Goal: Task Accomplishment & Management: Use online tool/utility

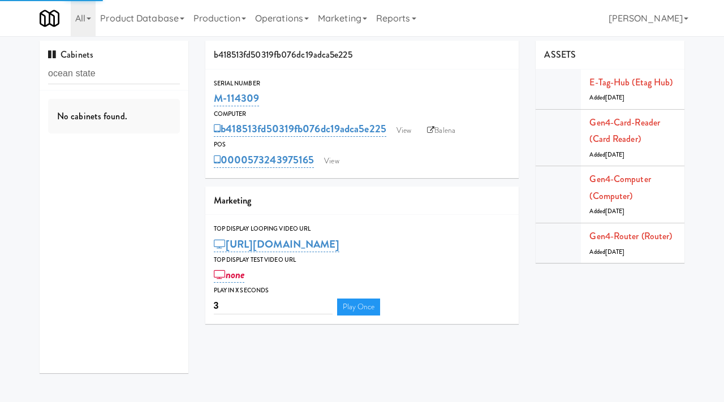
type input "ocean state"
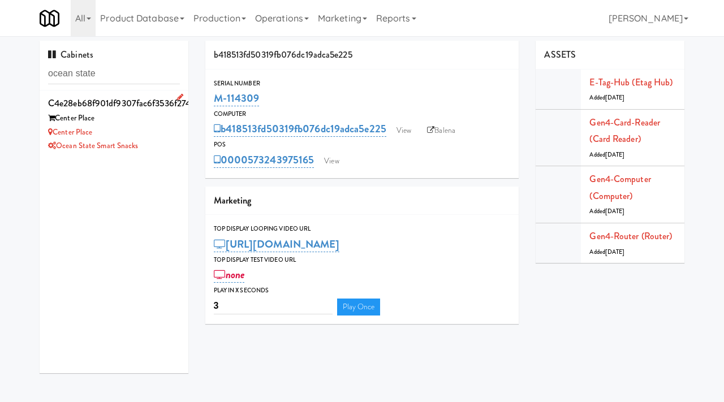
click at [159, 109] on div "c4e28eb68f901df9307fac6f3536f274" at bounding box center [114, 103] width 132 height 17
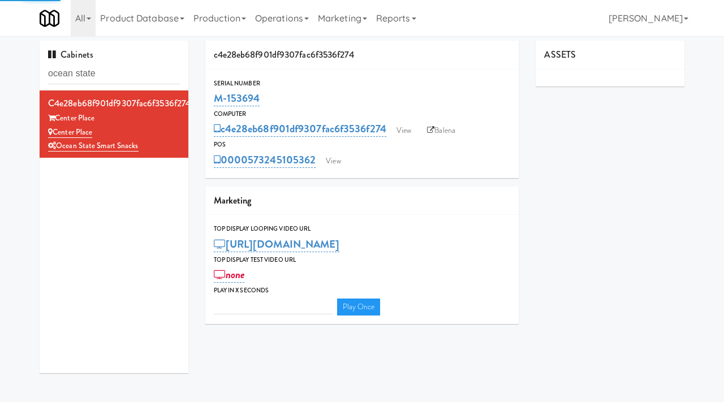
type input "3"
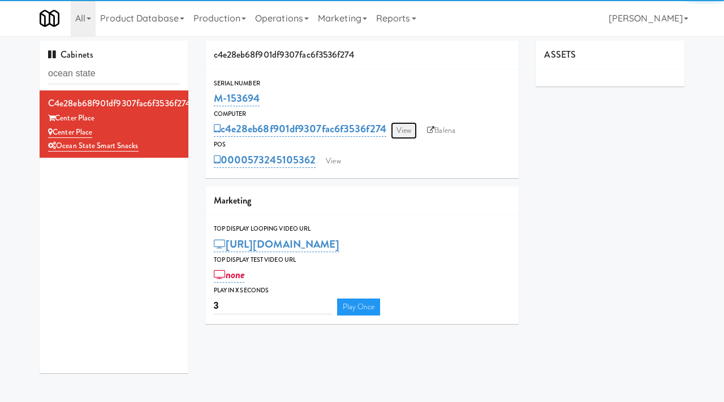
click at [405, 131] on link "View" at bounding box center [404, 130] width 26 height 17
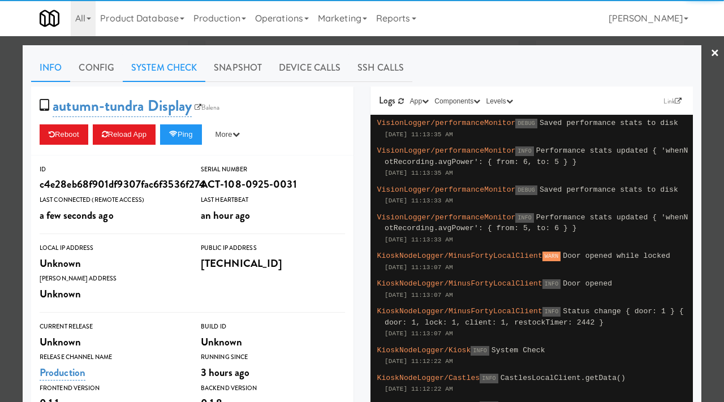
click at [170, 70] on link "System Check" at bounding box center [164, 68] width 83 height 28
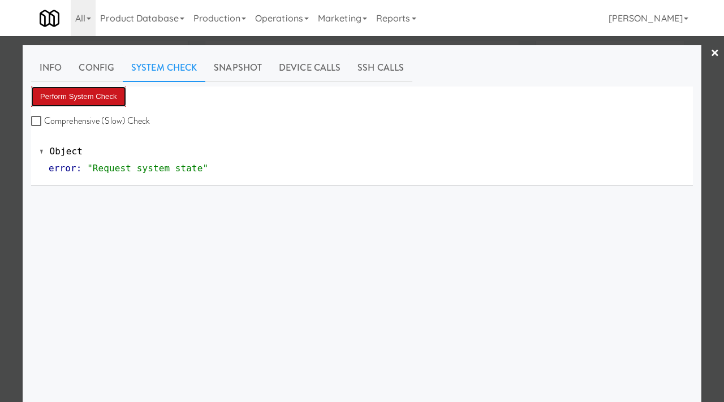
click at [98, 91] on button "Perform System Check" at bounding box center [78, 97] width 95 height 20
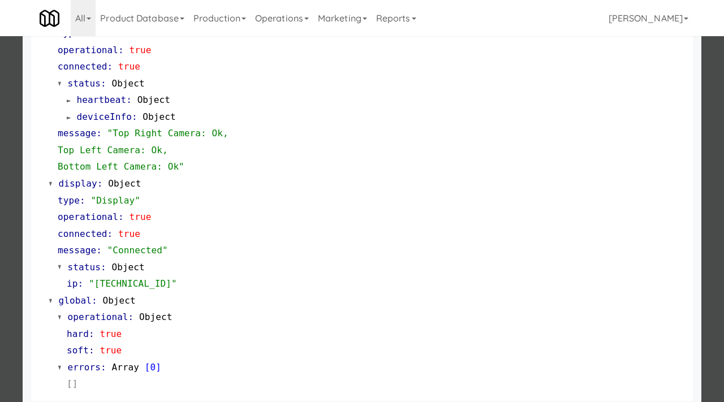
scroll to position [476, 0]
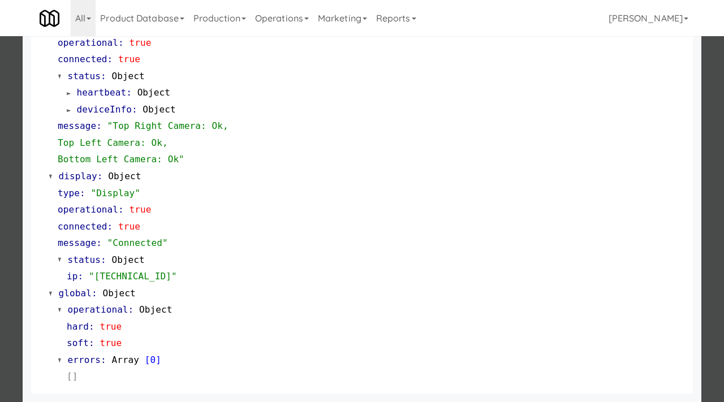
click at [0, 242] on div at bounding box center [362, 201] width 724 height 402
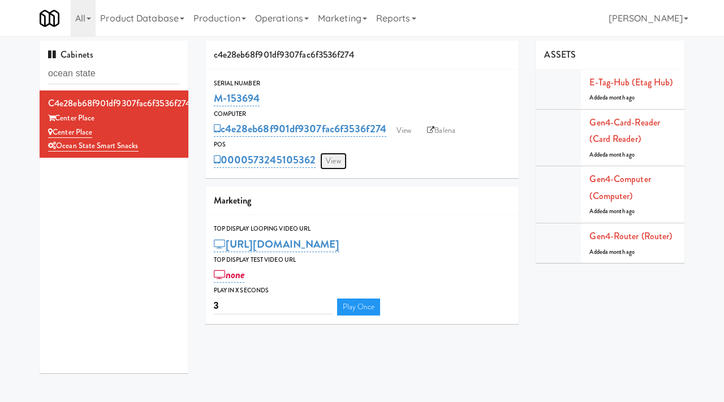
click at [336, 161] on link "View" at bounding box center [333, 161] width 26 height 17
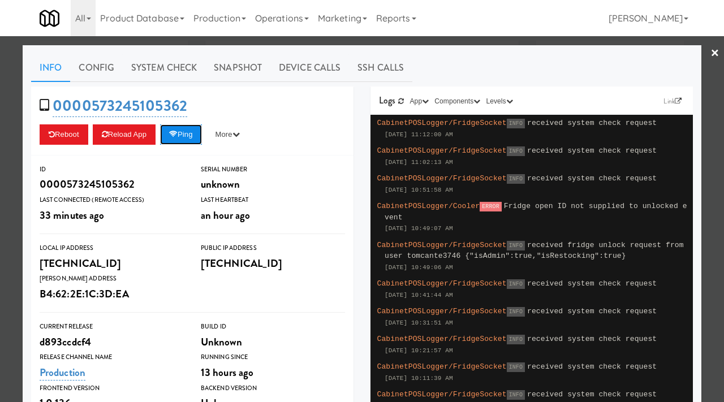
click at [185, 130] on button "Ping" at bounding box center [181, 134] width 42 height 20
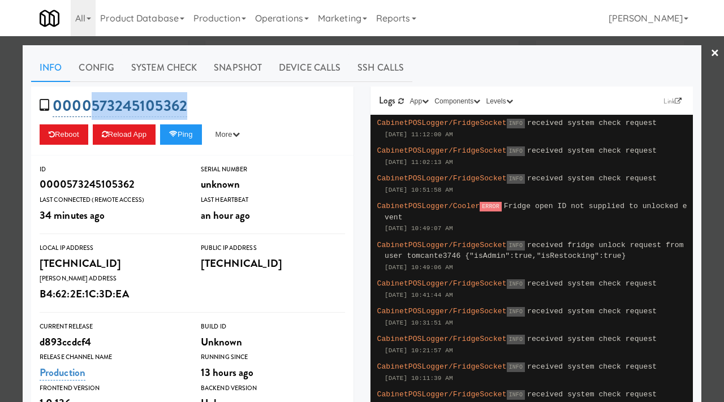
drag, startPoint x: 190, startPoint y: 104, endPoint x: 93, endPoint y: 103, distance: 96.2
click at [93, 103] on div "0000573245105362 Reboot Reload App Ping More Ping Server Restart Server Force R…" at bounding box center [192, 121] width 323 height 69
copy link "[CREDIT_CARD_NUMBER]"
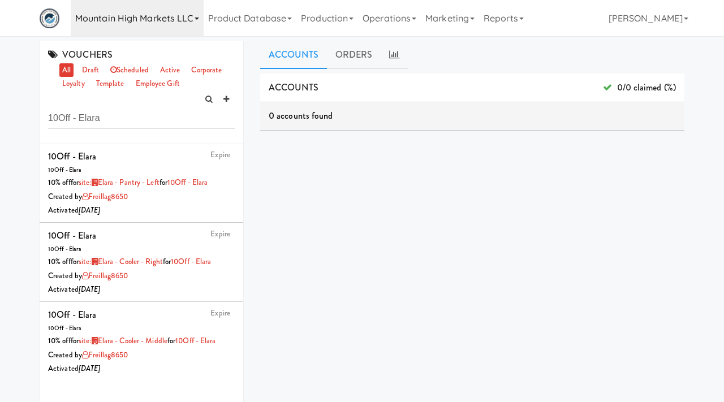
scroll to position [3, 0]
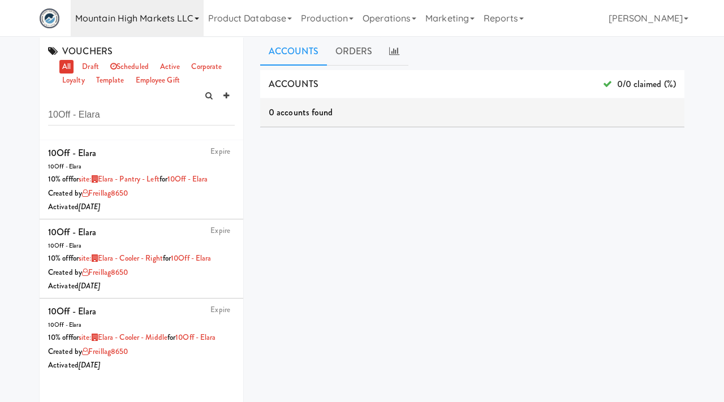
click at [187, 17] on link "Mountain High Markets LLC" at bounding box center [137, 18] width 133 height 36
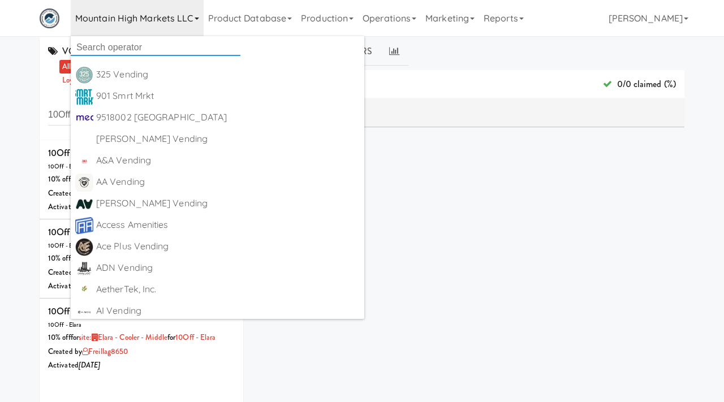
click at [152, 42] on input "text" at bounding box center [156, 47] width 170 height 17
type input "ocean"
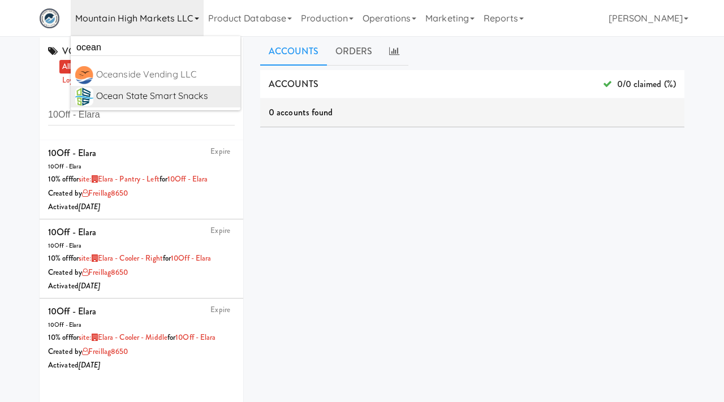
click at [114, 101] on div "Ocean State Smart Snacks" at bounding box center [166, 96] width 140 height 17
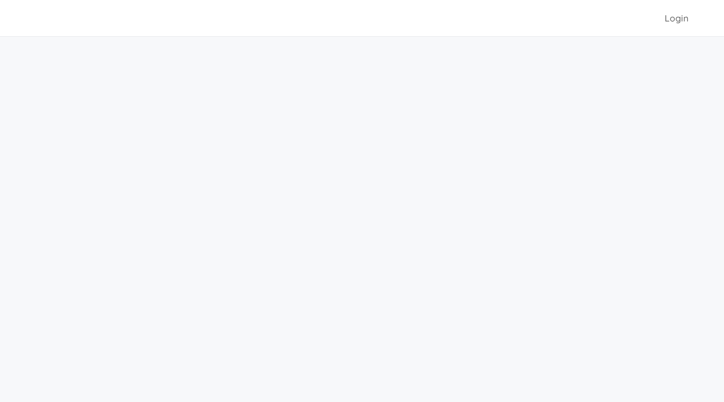
scroll to position [3, 0]
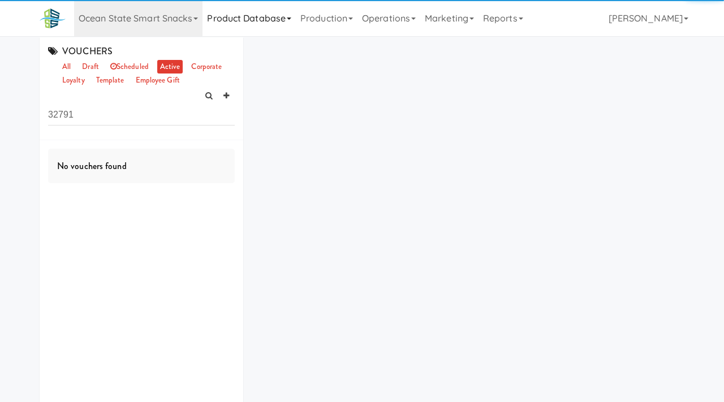
click at [251, 15] on link "Product Database" at bounding box center [249, 18] width 93 height 36
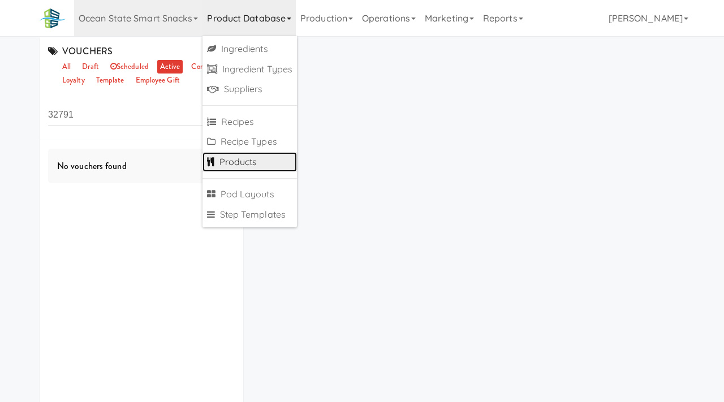
click at [239, 157] on link "Products" at bounding box center [250, 162] width 95 height 20
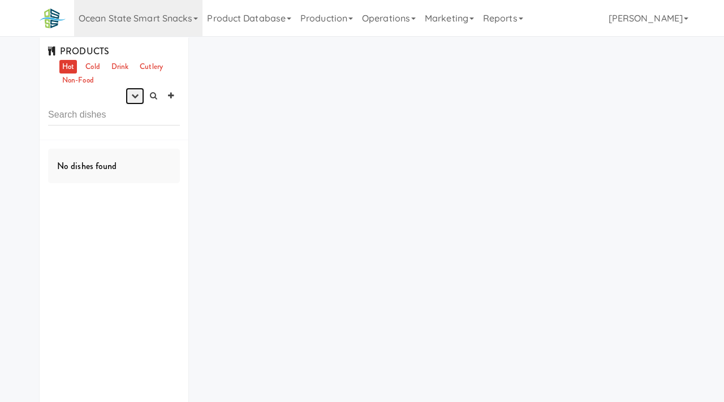
click at [128, 102] on button "button" at bounding box center [135, 96] width 19 height 17
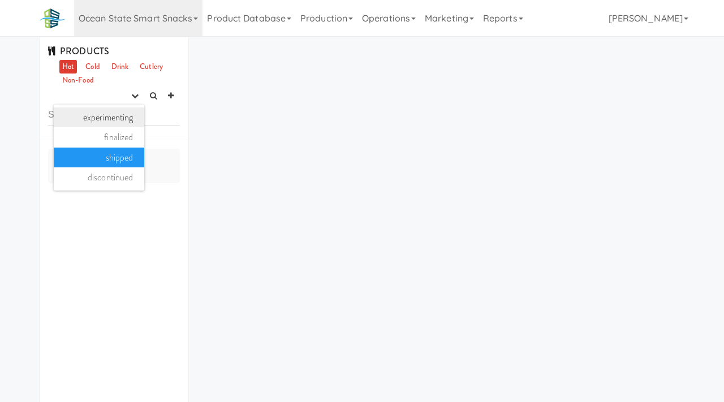
click at [110, 123] on link "experimenting" at bounding box center [99, 118] width 91 height 20
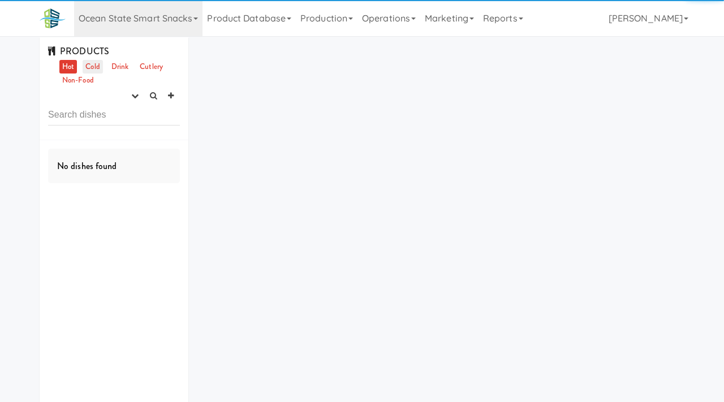
click at [92, 69] on link "Cold" at bounding box center [93, 67] width 20 height 14
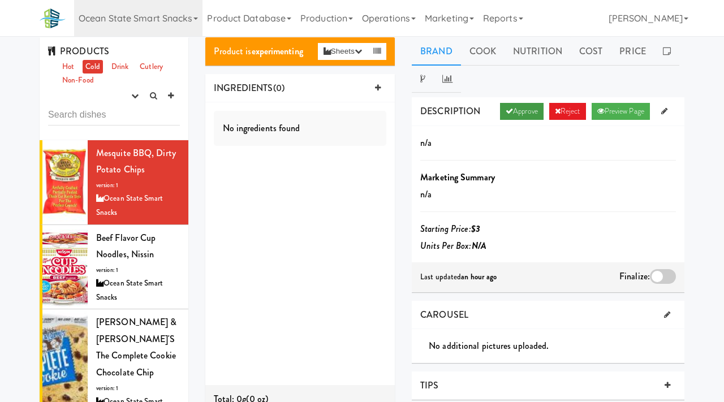
click at [522, 109] on link "Approve" at bounding box center [522, 111] width 44 height 17
click at [659, 274] on div at bounding box center [663, 276] width 26 height 15
click at [0, 0] on input "checkbox" at bounding box center [0, 0] width 0 height 0
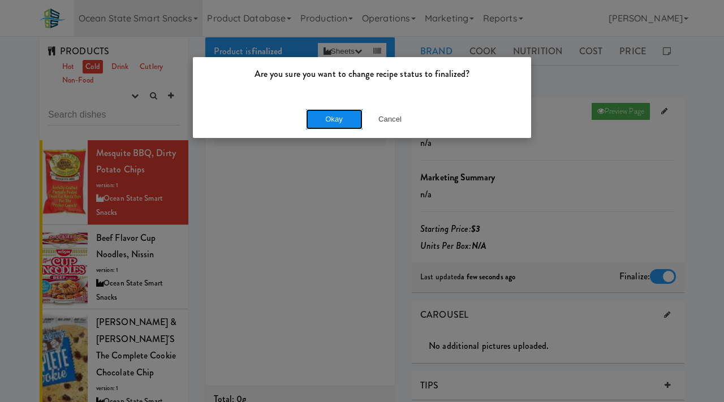
click at [321, 123] on button "Okay" at bounding box center [334, 119] width 57 height 20
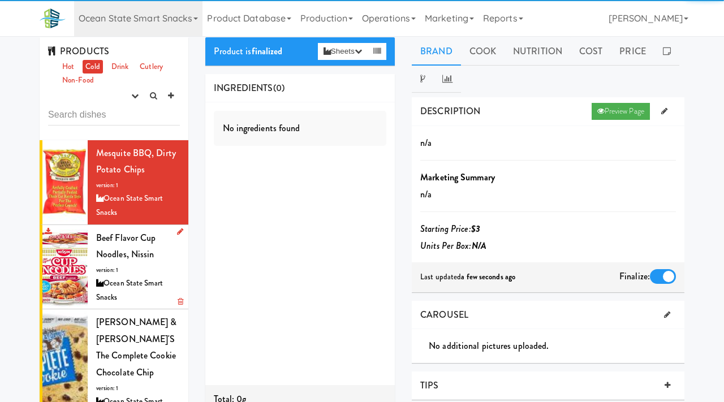
click at [134, 269] on div "Beef Flavor Cup Noodles, Nissin version: 1 Ocean State Smart Snacks" at bounding box center [138, 267] width 84 height 75
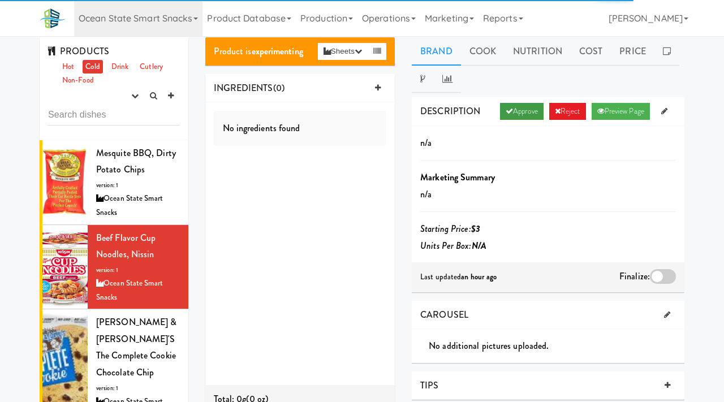
click at [528, 104] on link "Approve" at bounding box center [522, 111] width 44 height 17
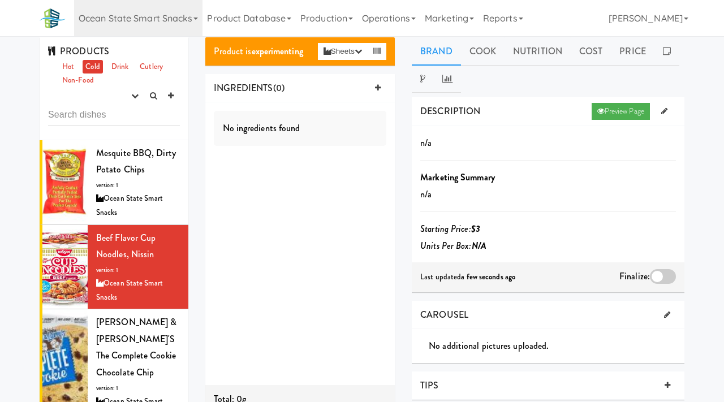
click at [662, 276] on div at bounding box center [663, 276] width 26 height 15
click at [0, 0] on input "checkbox" at bounding box center [0, 0] width 0 height 0
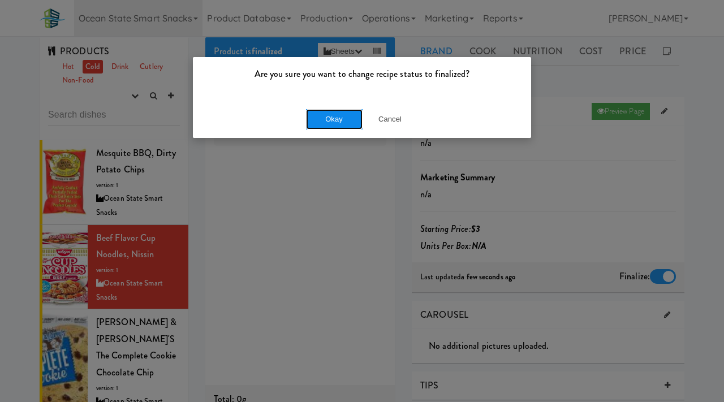
click at [330, 111] on button "Okay" at bounding box center [334, 119] width 57 height 20
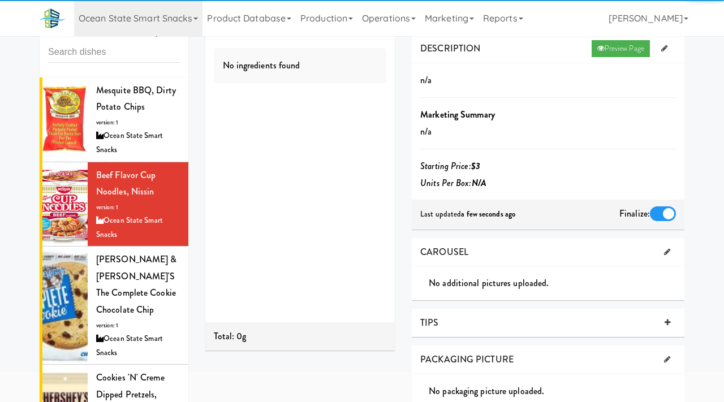
scroll to position [89, 0]
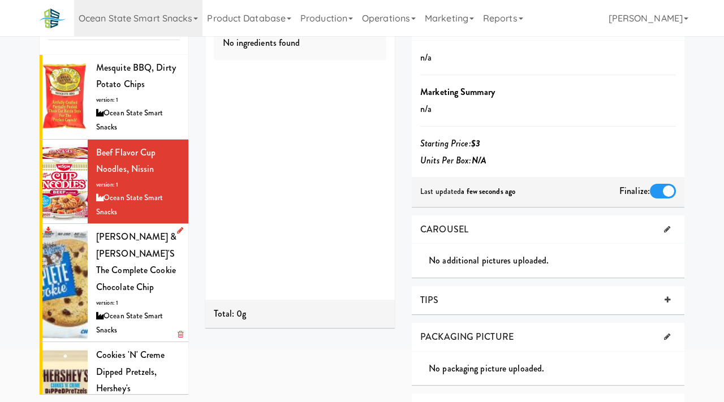
click at [132, 278] on div "Lenny & Larry's The Complete Cookie Chocolate Chip version: 1 Ocean State Smart…" at bounding box center [138, 283] width 84 height 109
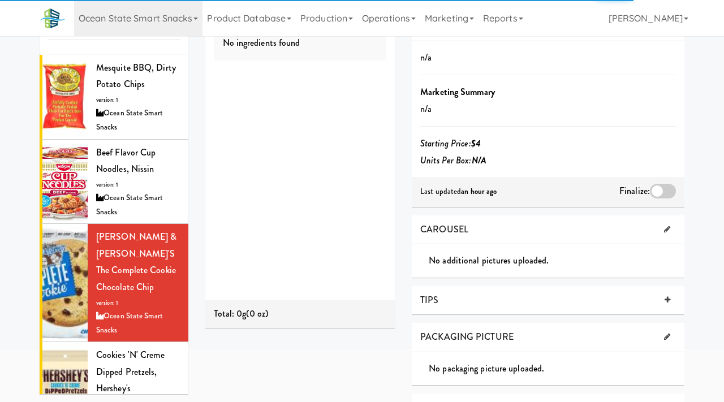
scroll to position [16, 0]
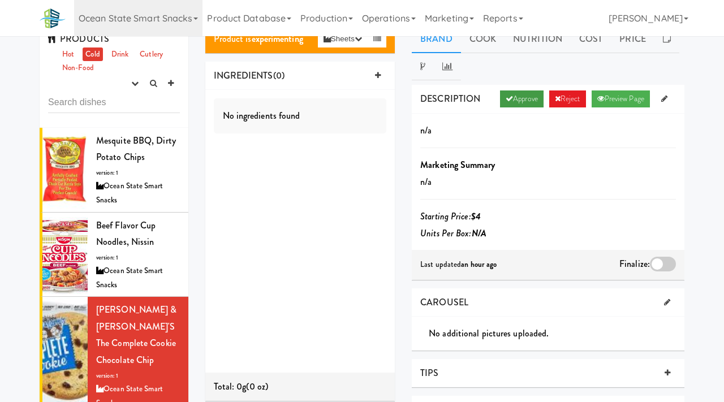
click at [527, 102] on link "Approve" at bounding box center [522, 99] width 44 height 17
click at [663, 259] on div at bounding box center [663, 264] width 26 height 15
click at [0, 0] on input "checkbox" at bounding box center [0, 0] width 0 height 0
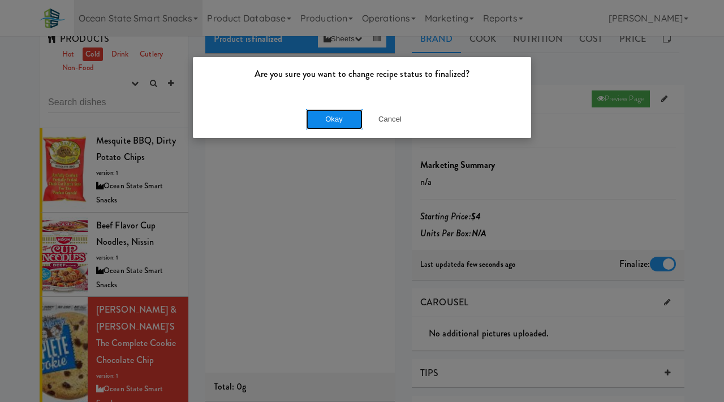
click at [345, 121] on button "Okay" at bounding box center [334, 119] width 57 height 20
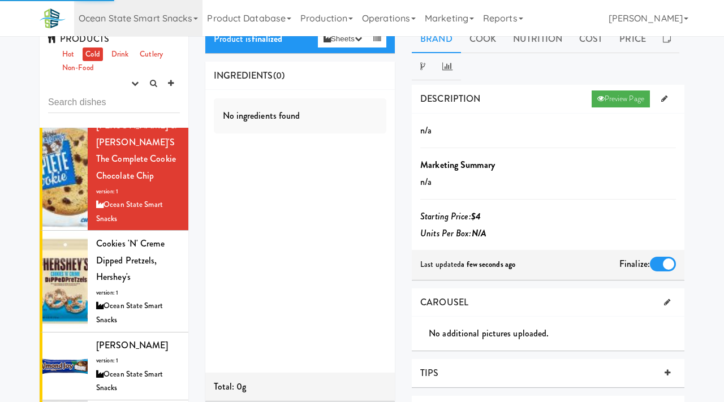
scroll to position [189, 0]
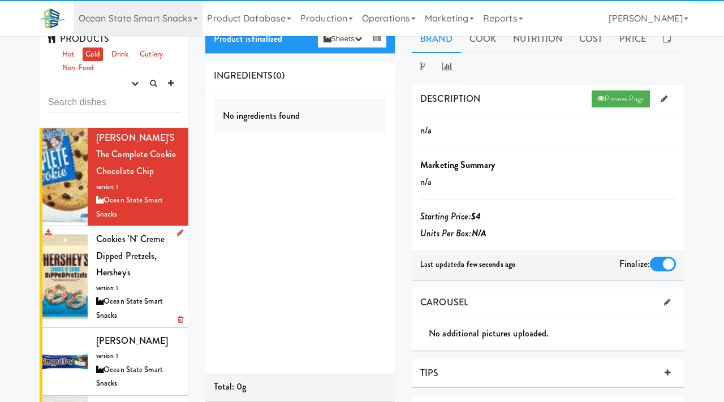
click at [128, 244] on span "Cookies 'N' Creme Dipped Pretzels, Hershey's" at bounding box center [130, 256] width 68 height 46
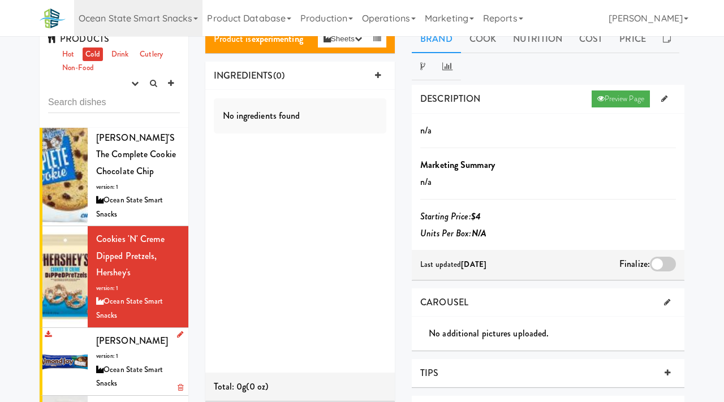
click at [132, 363] on div "Ocean State Smart Snacks" at bounding box center [138, 377] width 84 height 28
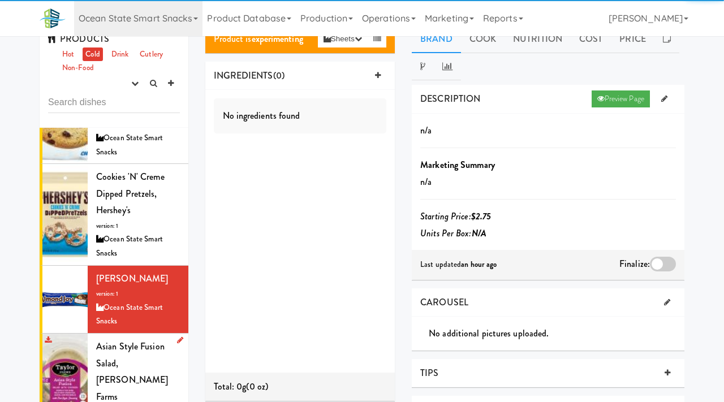
click at [113, 352] on span "Asian Style Fusion Salad, Taylor Farms" at bounding box center [132, 371] width 72 height 63
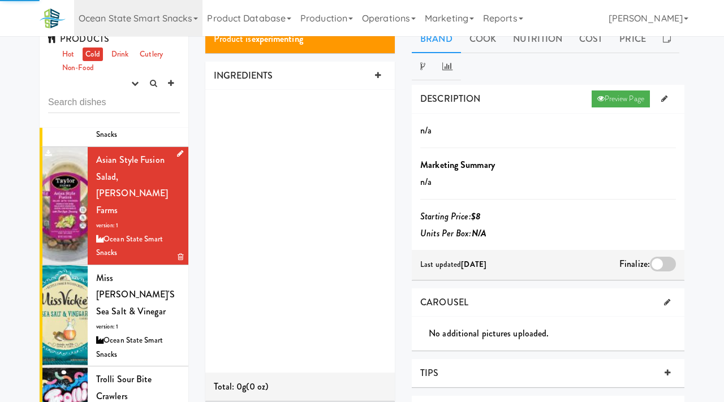
scroll to position [443, 0]
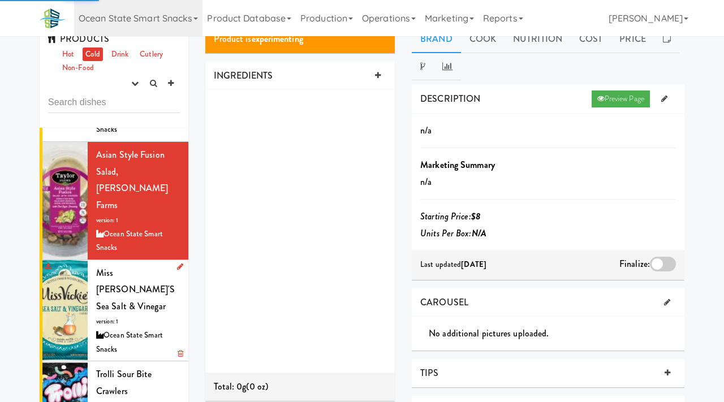
click at [125, 329] on div "Ocean State Smart Snacks" at bounding box center [138, 343] width 84 height 28
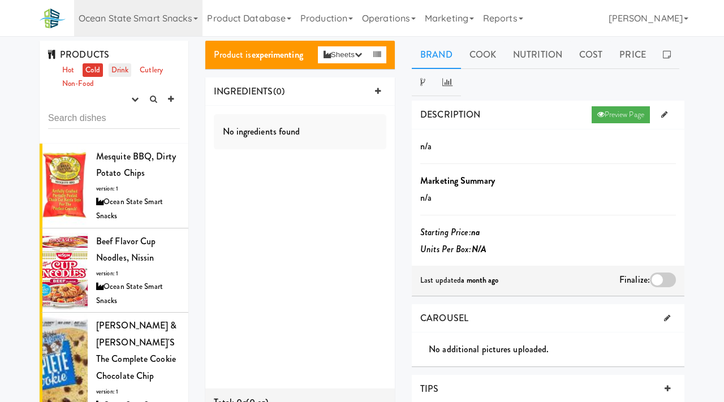
click at [128, 71] on link "Drink" at bounding box center [120, 70] width 23 height 14
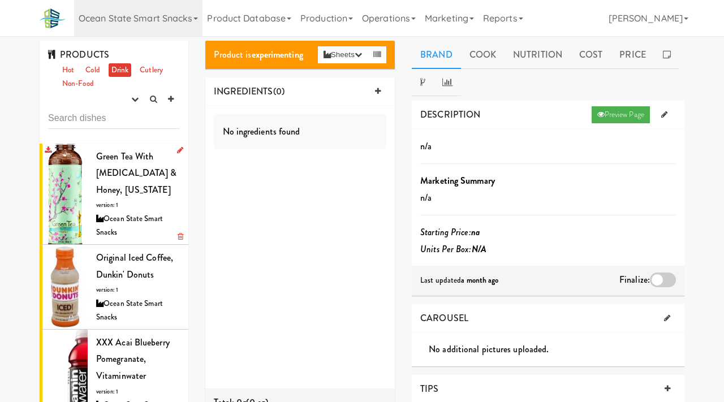
click at [121, 172] on span "Green Tea with Ginseng & Honey, Arizona" at bounding box center [136, 173] width 81 height 46
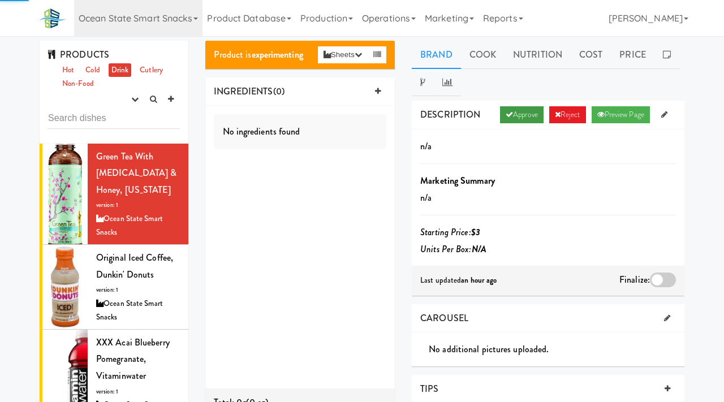
click at [507, 115] on link "Approve" at bounding box center [522, 114] width 44 height 17
click at [664, 285] on div at bounding box center [663, 280] width 26 height 15
click at [0, 0] on input "checkbox" at bounding box center [0, 0] width 0 height 0
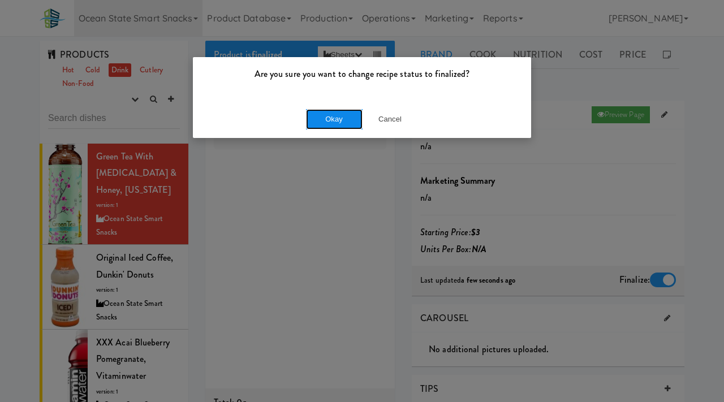
click at [342, 124] on button "Okay" at bounding box center [334, 119] width 57 height 20
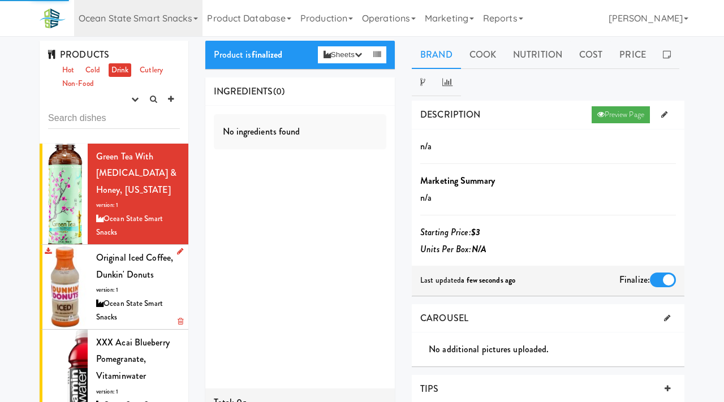
click at [127, 284] on div "Original Iced Coffee, Dunkin' Donuts version: 1 Ocean State Smart Snacks" at bounding box center [138, 287] width 84 height 75
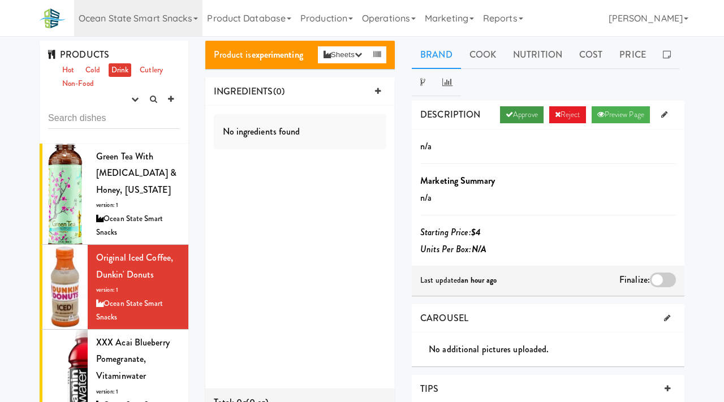
click at [522, 109] on link "Approve" at bounding box center [522, 114] width 44 height 17
click at [659, 273] on div at bounding box center [663, 280] width 26 height 15
click at [0, 0] on input "checkbox" at bounding box center [0, 0] width 0 height 0
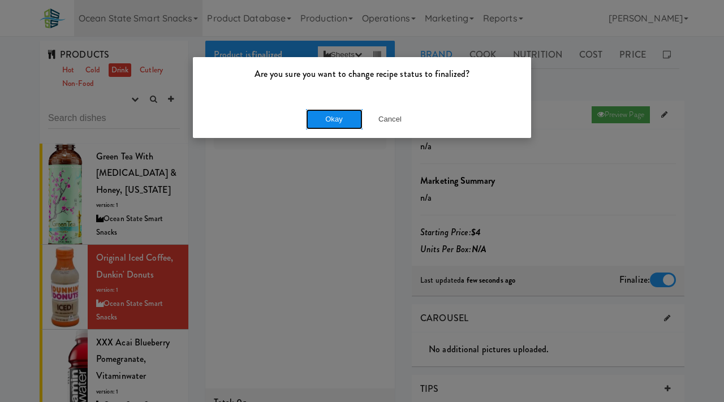
click at [335, 121] on button "Okay" at bounding box center [334, 119] width 57 height 20
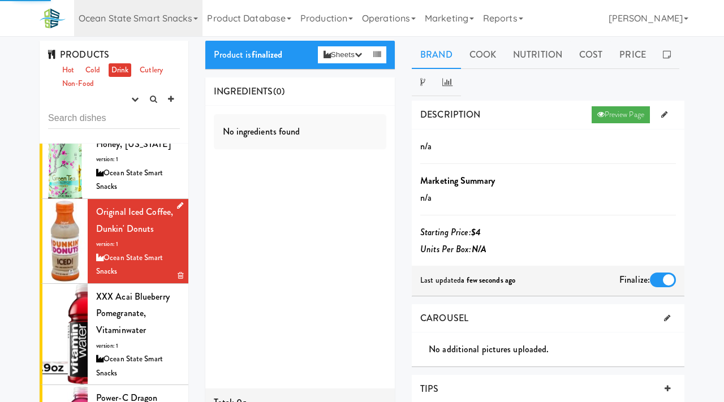
scroll to position [54, 0]
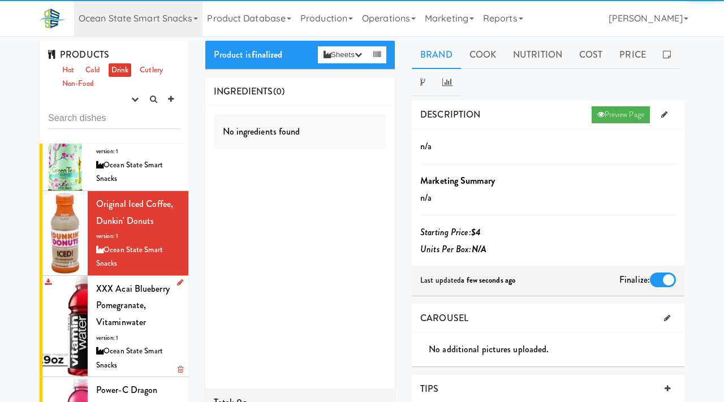
click at [136, 307] on span "XXX Acai Blueberry Pomegranate, Vitaminwater" at bounding box center [133, 305] width 74 height 46
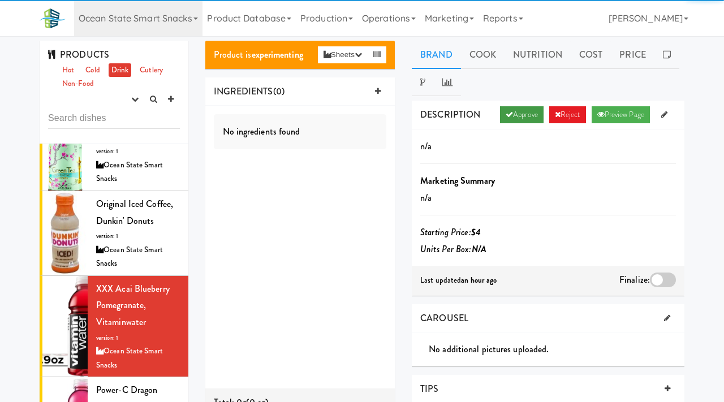
click at [513, 113] on link "Approve" at bounding box center [522, 114] width 44 height 17
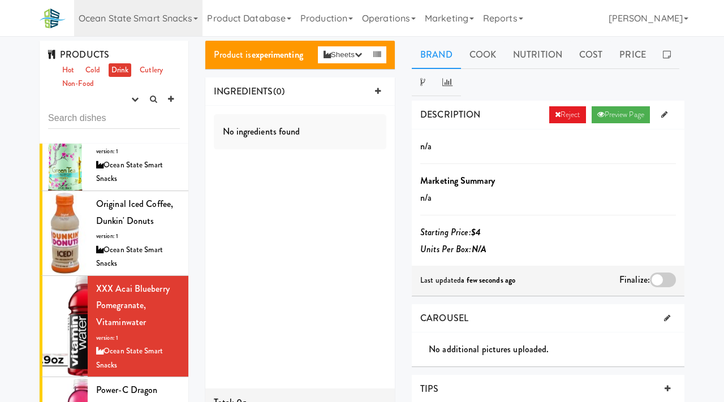
click at [663, 276] on div at bounding box center [663, 280] width 26 height 15
click at [0, 0] on input "checkbox" at bounding box center [0, 0] width 0 height 0
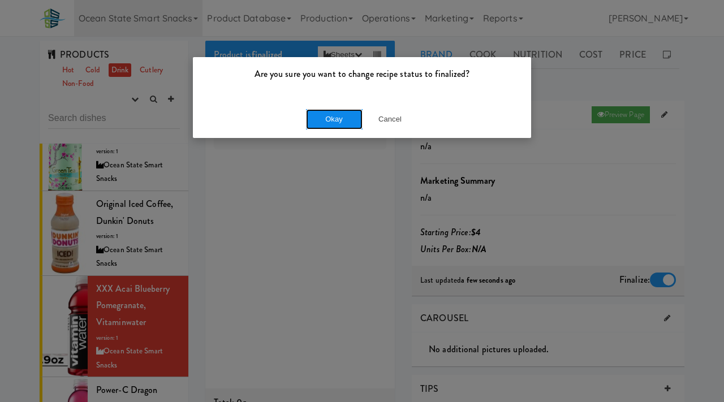
click at [340, 115] on button "Okay" at bounding box center [334, 119] width 57 height 20
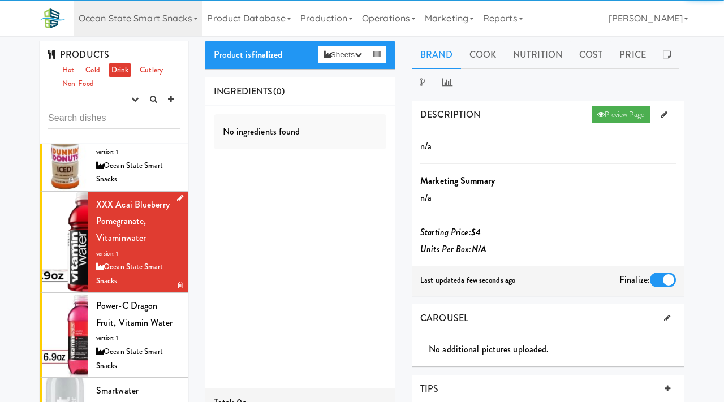
scroll to position [154, 0]
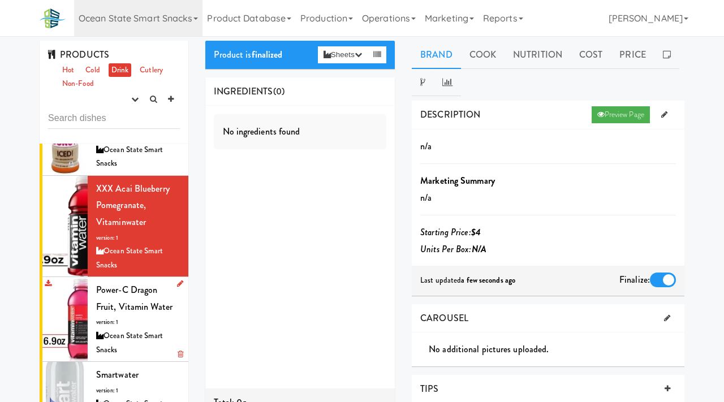
click at [124, 327] on div "Power-C Dragon Fruit, Vitamin Water version: 1 Ocean State Smart Snacks" at bounding box center [138, 319] width 84 height 75
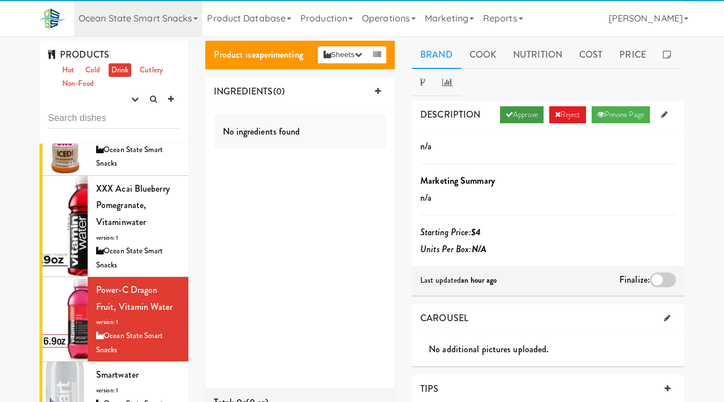
click at [509, 109] on link "Approve" at bounding box center [522, 114] width 44 height 17
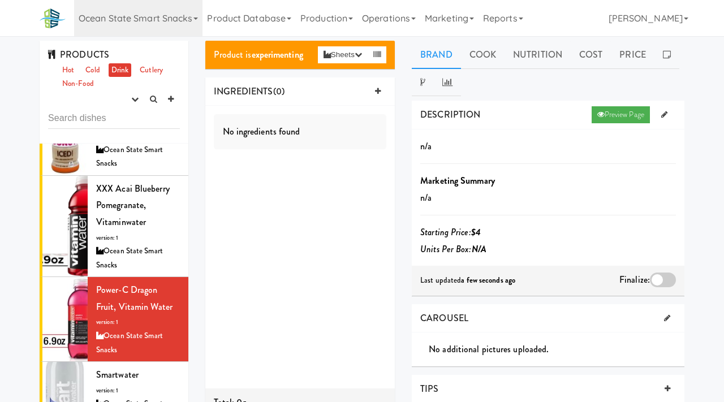
click at [661, 282] on div at bounding box center [663, 280] width 26 height 15
click at [0, 0] on input "checkbox" at bounding box center [0, 0] width 0 height 0
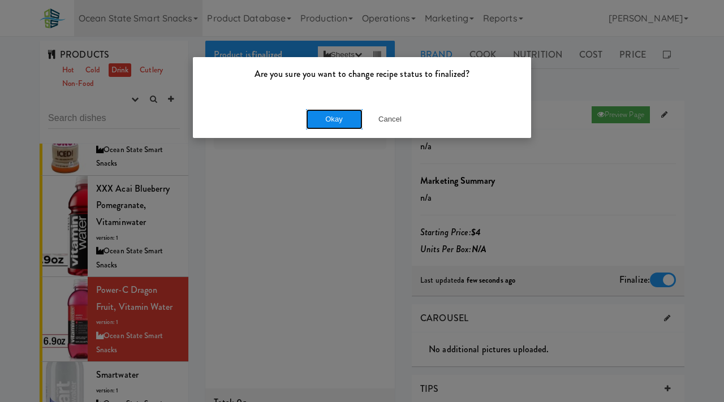
click at [319, 120] on button "Okay" at bounding box center [334, 119] width 57 height 20
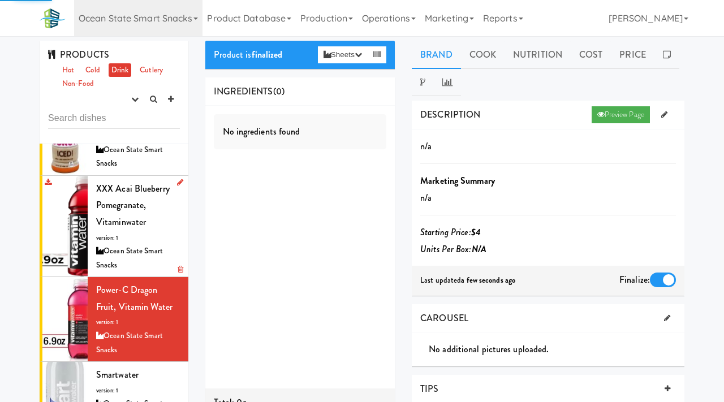
scroll to position [230, 0]
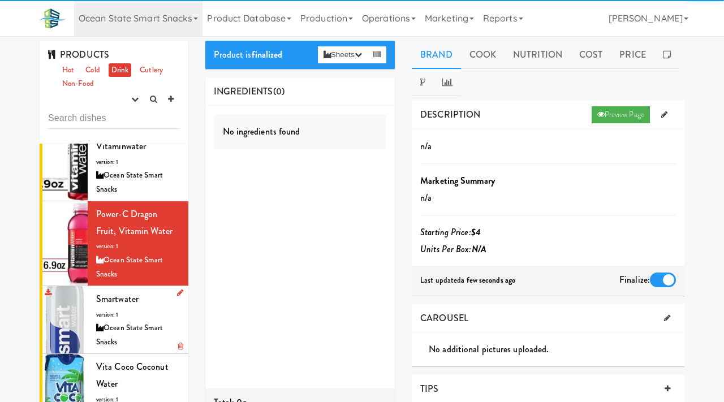
click at [114, 328] on div "Ocean State Smart Snacks" at bounding box center [138, 335] width 84 height 28
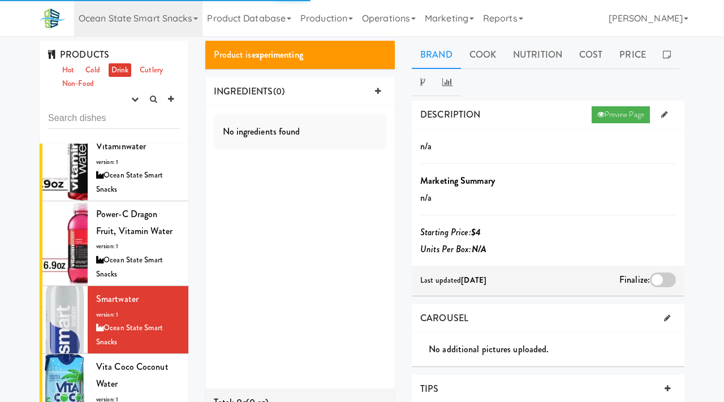
click at [219, 257] on div "No ingredients found" at bounding box center [300, 247] width 190 height 283
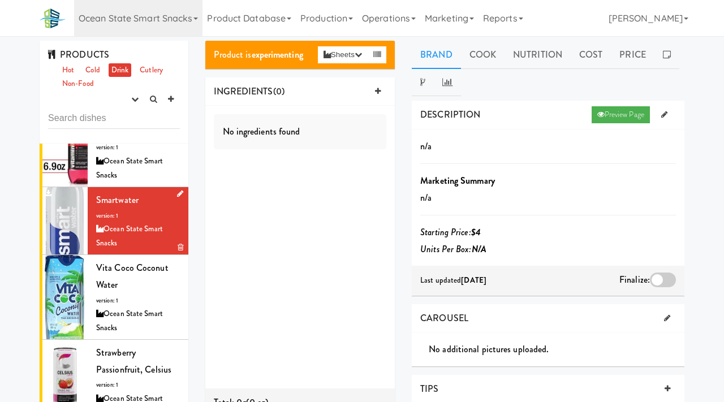
scroll to position [332, 0]
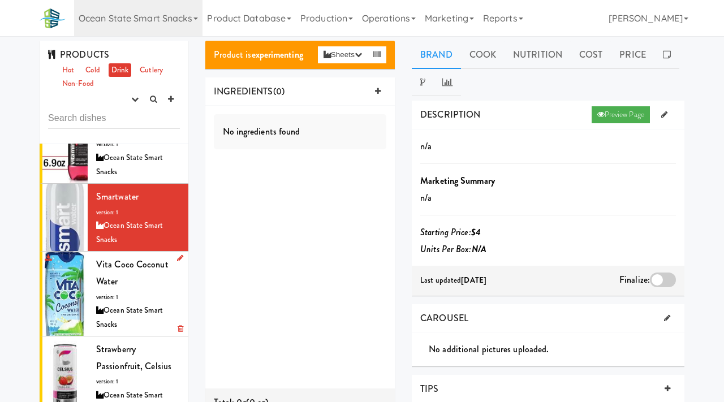
click at [131, 291] on div "Vita Coco Coconut Water version: 1 Ocean State Smart Snacks" at bounding box center [138, 293] width 84 height 75
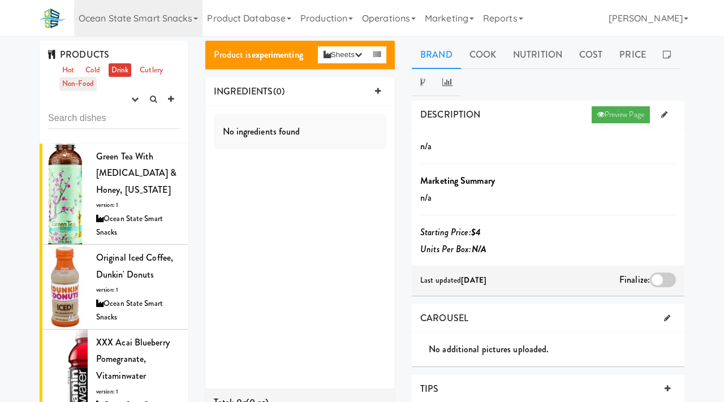
click at [74, 83] on link "Non-Food" at bounding box center [77, 84] width 37 height 14
